Goal: Transaction & Acquisition: Purchase product/service

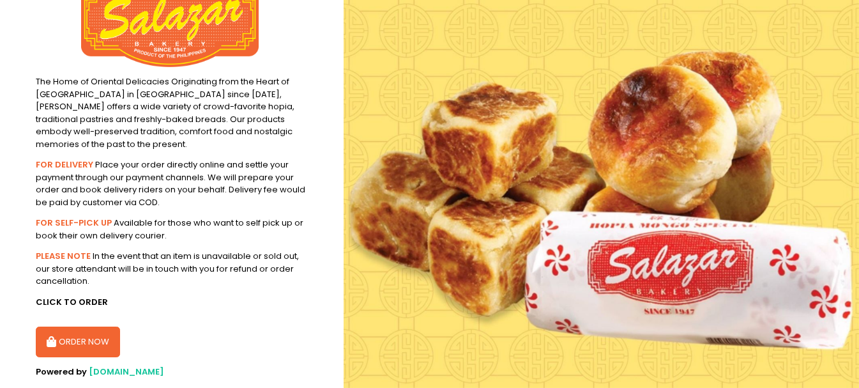
scroll to position [169, 0]
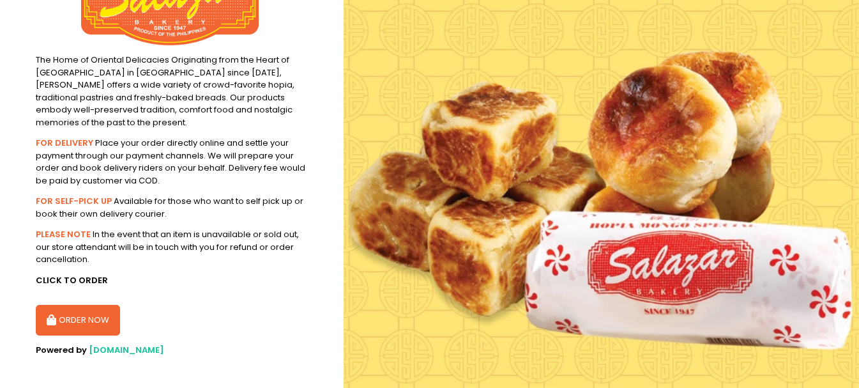
click at [53, 305] on button "ORDER NOW" at bounding box center [78, 320] width 84 height 31
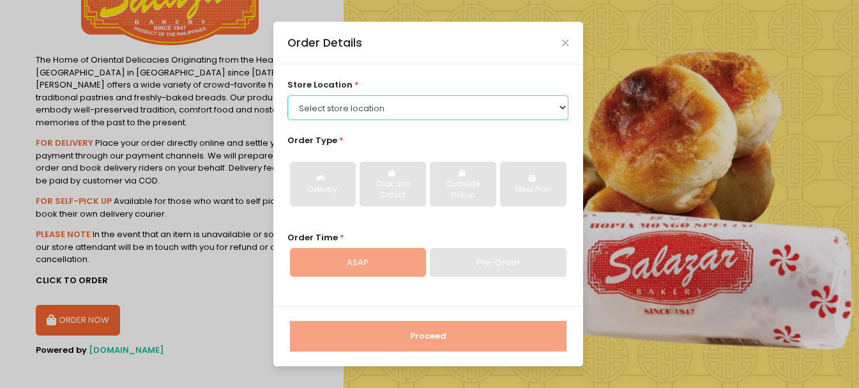
drag, startPoint x: 384, startPoint y: 101, endPoint x: 378, endPoint y: 105, distance: 7.3
click at [383, 102] on select "Select store location [PERSON_NAME][GEOGRAPHIC_DATA] - [GEOGRAPHIC_DATA] [PERSO…" at bounding box center [427, 107] width 281 height 24
select select "614991c5c0144a0f30db12bd"
click at [287, 95] on select "Select store location [PERSON_NAME][GEOGRAPHIC_DATA] - [GEOGRAPHIC_DATA] [PERSO…" at bounding box center [427, 107] width 281 height 24
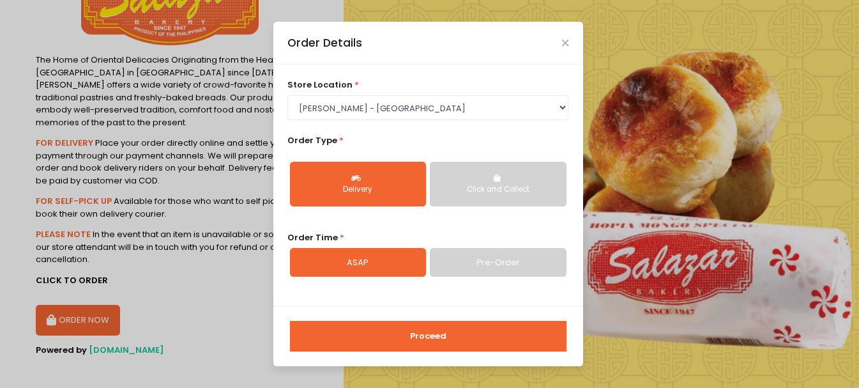
click at [351, 190] on div "Delivery" at bounding box center [358, 189] width 118 height 11
drag, startPoint x: 487, startPoint y: 265, endPoint x: 480, endPoint y: 283, distance: 19.0
click at [487, 265] on link "Pre-Order" at bounding box center [498, 262] width 136 height 29
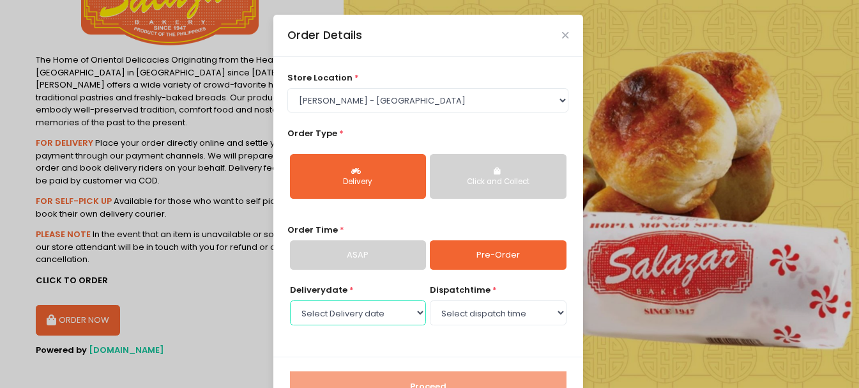
click at [389, 314] on select "Select Delivery date [DATE]" at bounding box center [358, 312] width 136 height 24
select select "[DATE]"
click at [290, 300] on select "Select Delivery date [DATE]" at bounding box center [358, 312] width 136 height 24
drag, startPoint x: 554, startPoint y: 323, endPoint x: 542, endPoint y: 315, distance: 14.0
click at [544, 314] on select "Select dispatch time 10:00 AM - 10:30 AM 10:30 AM - 11:00 AM 11:00 AM - 11:30 A…" at bounding box center [498, 312] width 136 height 24
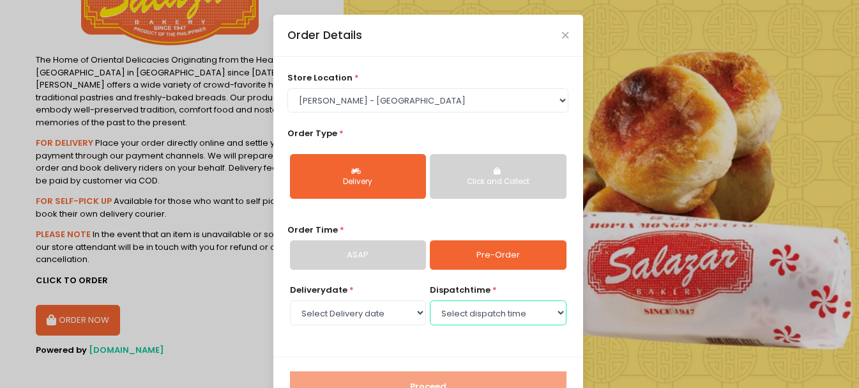
select select "10:00"
click at [430, 300] on select "Select dispatch time 10:00 AM - 10:30 AM 10:30 AM - 11:00 AM 11:00 AM - 11:30 A…" at bounding box center [498, 312] width 136 height 24
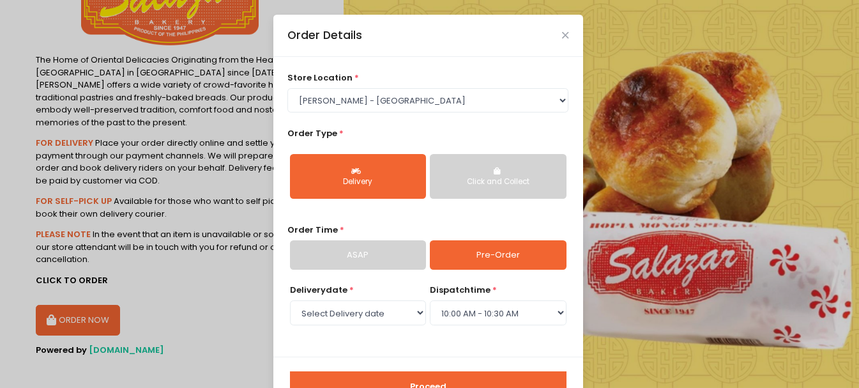
click at [461, 374] on button "Proceed" at bounding box center [428, 386] width 277 height 31
